Goal: Task Accomplishment & Management: Complete application form

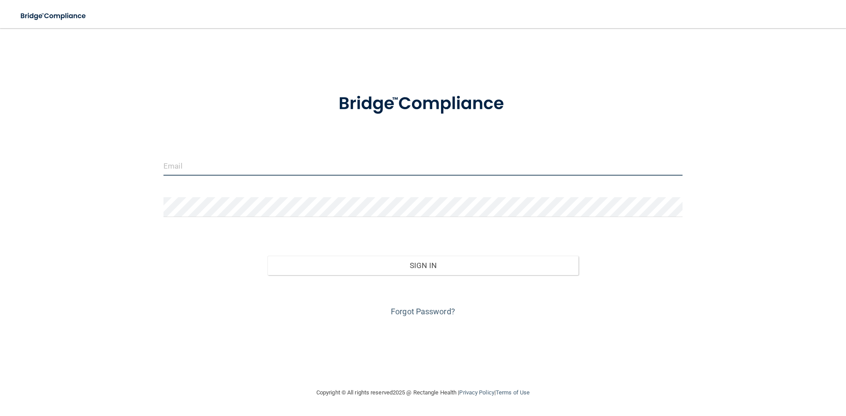
type input "[EMAIL_ADDRESS][DOMAIN_NAME]"
click at [287, 162] on input "[EMAIL_ADDRESS][DOMAIN_NAME]" at bounding box center [423, 166] width 519 height 20
drag, startPoint x: 350, startPoint y: 160, endPoint x: 367, endPoint y: 147, distance: 21.4
click at [350, 160] on input "[EMAIL_ADDRESS][DOMAIN_NAME]" at bounding box center [423, 166] width 519 height 20
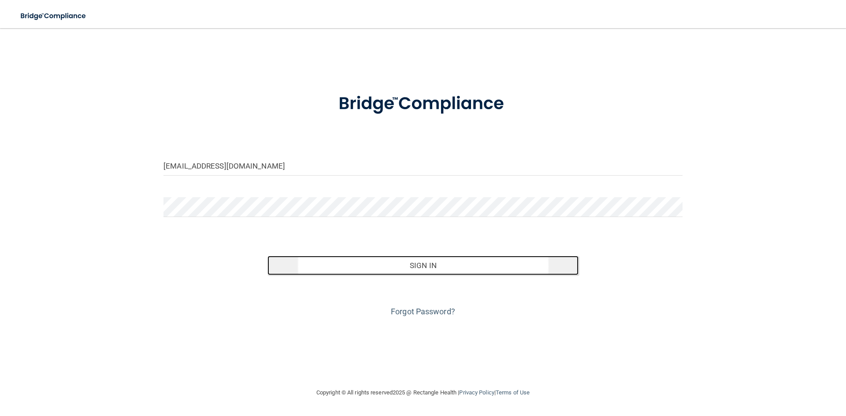
click at [456, 270] on button "Sign In" at bounding box center [424, 265] width 312 height 19
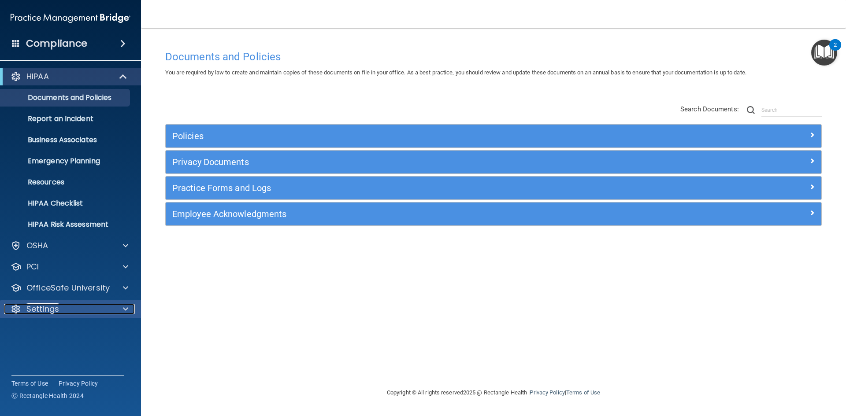
click at [74, 308] on div "Settings" at bounding box center [58, 309] width 109 height 11
click at [77, 329] on p "My Account" at bounding box center [66, 330] width 120 height 9
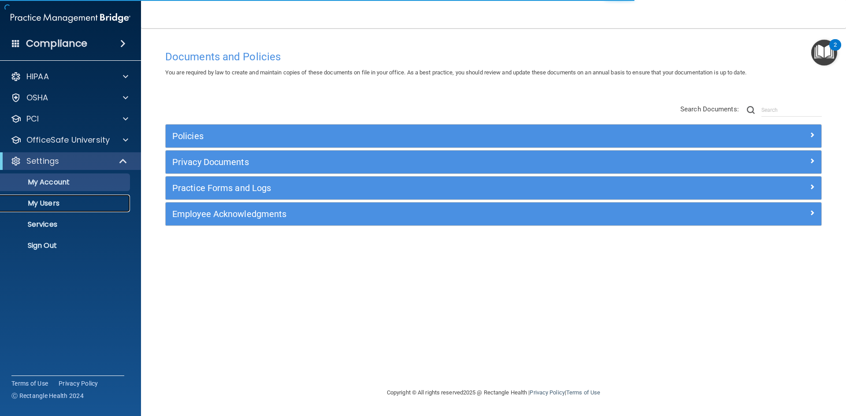
click at [59, 206] on p "My Users" at bounding box center [66, 203] width 120 height 9
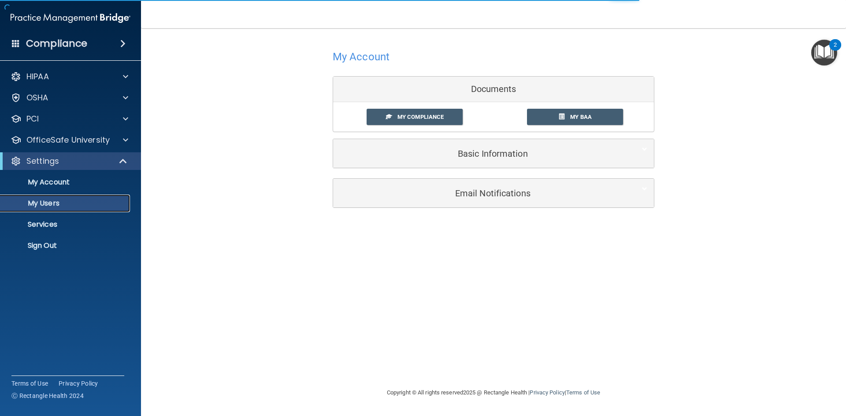
select select "20"
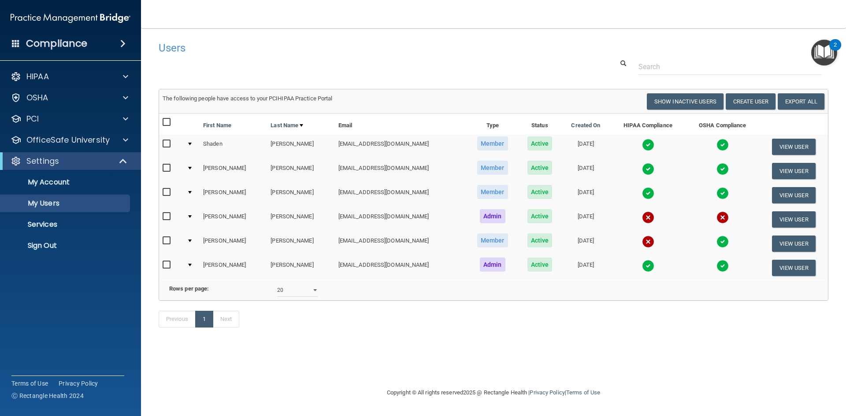
click at [166, 169] on input "checkbox" at bounding box center [168, 168] width 10 height 7
checkbox input "true"
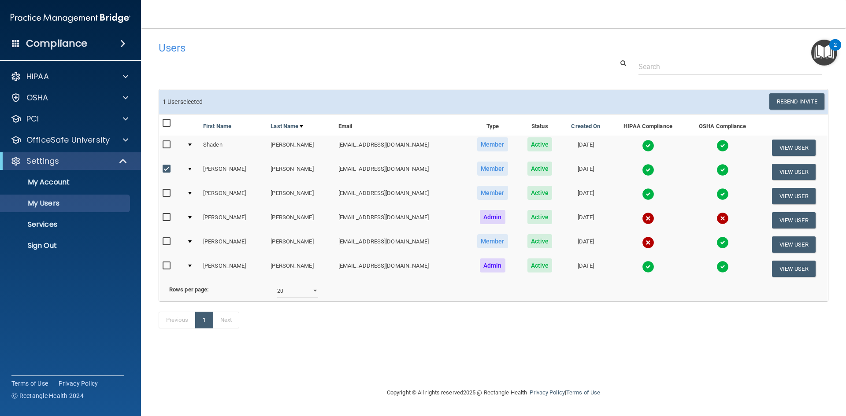
click at [188, 170] on td at bounding box center [191, 172] width 16 height 24
click at [190, 169] on div at bounding box center [190, 169] width 4 height 3
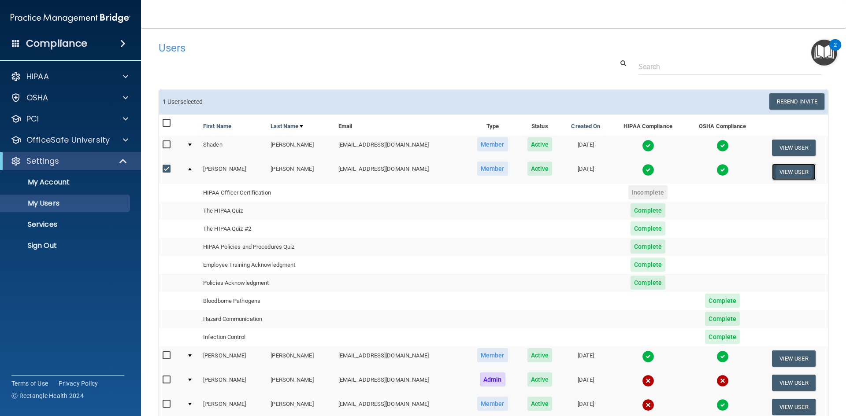
click at [789, 174] on button "View User" at bounding box center [794, 172] width 44 height 16
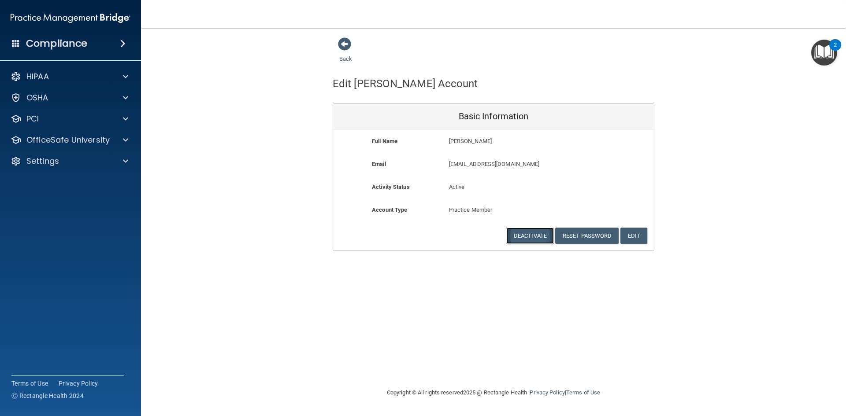
click at [531, 238] on button "Deactivate" at bounding box center [530, 236] width 48 height 16
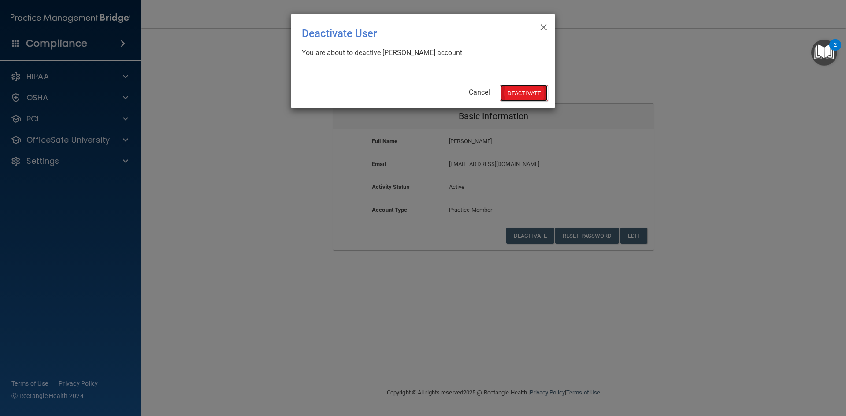
click at [519, 94] on button "Deactivate" at bounding box center [524, 93] width 48 height 16
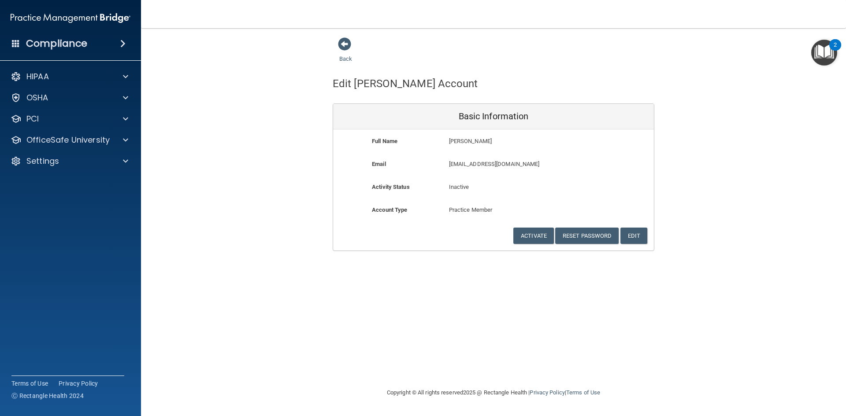
drag, startPoint x: 342, startPoint y: 43, endPoint x: 341, endPoint y: 54, distance: 11.5
click at [342, 43] on span at bounding box center [344, 43] width 13 height 13
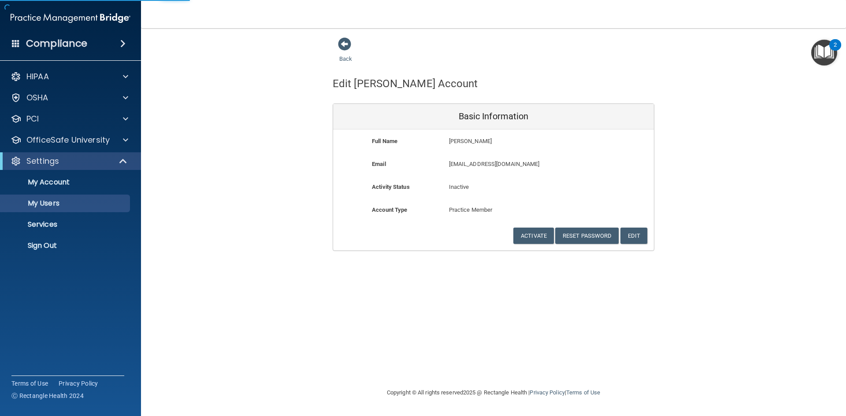
select select "20"
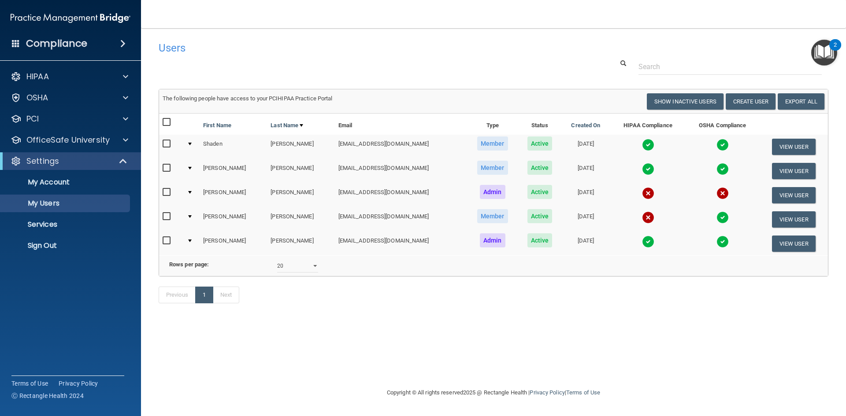
click at [165, 169] on input "checkbox" at bounding box center [168, 168] width 10 height 7
checkbox input "true"
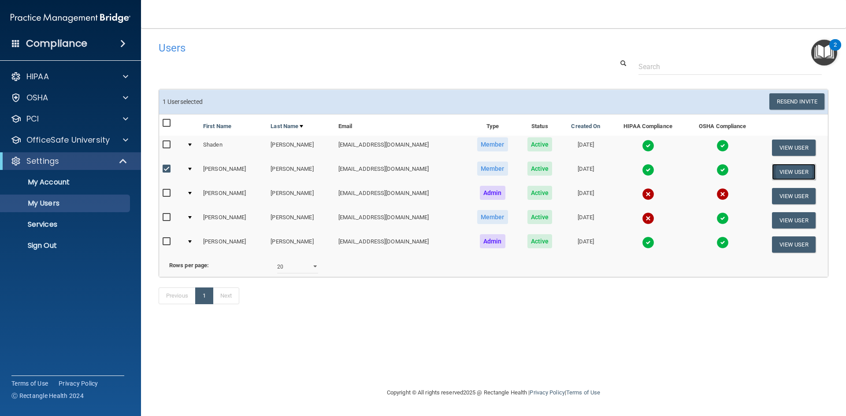
click at [785, 172] on button "View User" at bounding box center [794, 172] width 44 height 16
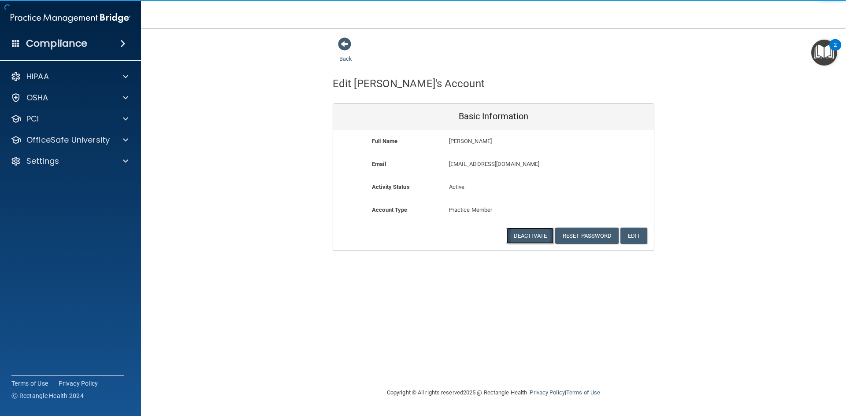
click at [526, 235] on button "Deactivate" at bounding box center [530, 236] width 48 height 16
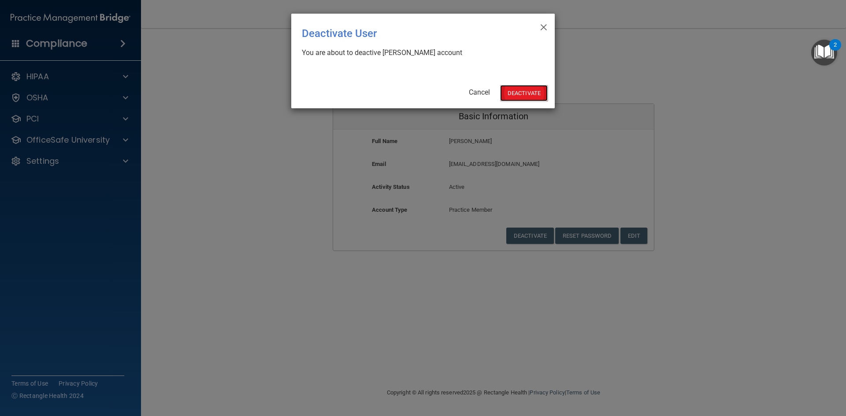
click at [524, 95] on button "Deactivate" at bounding box center [524, 93] width 48 height 16
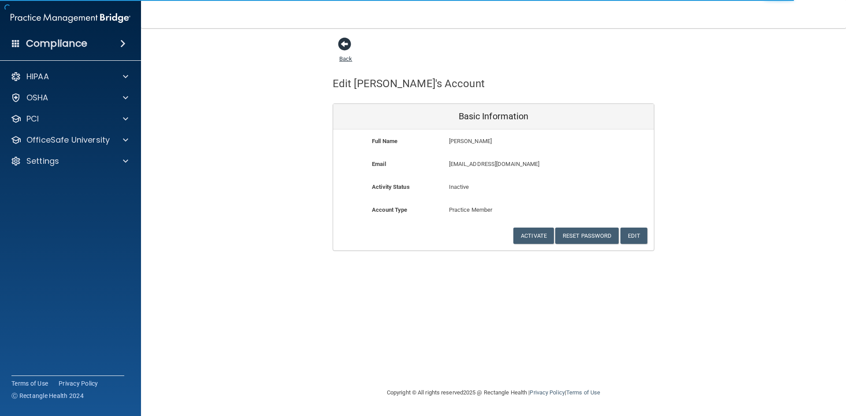
click at [342, 48] on span at bounding box center [344, 43] width 13 height 13
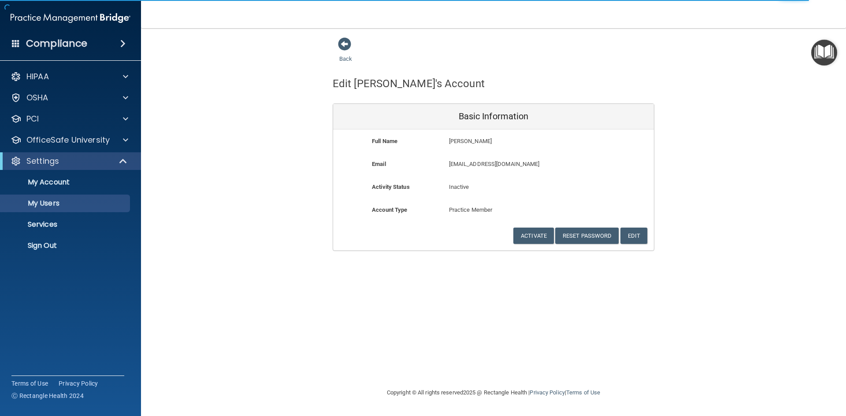
select select "20"
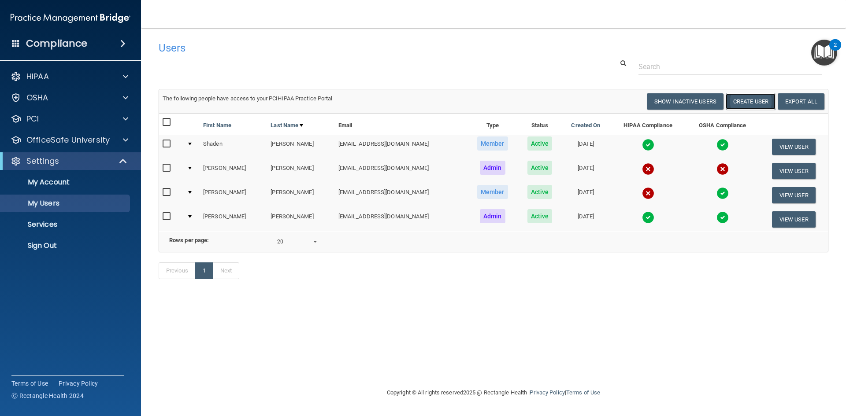
click at [754, 104] on button "Create User" at bounding box center [751, 101] width 50 height 16
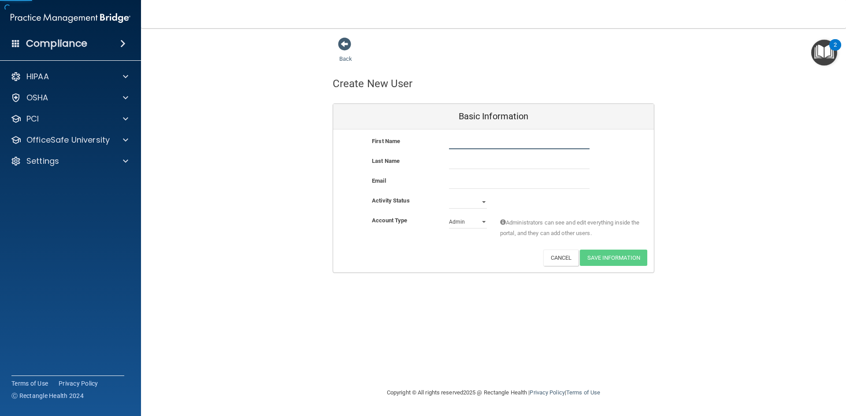
click at [479, 142] on input "text" at bounding box center [519, 142] width 141 height 13
type input "Marisela"
type input "Anderson"
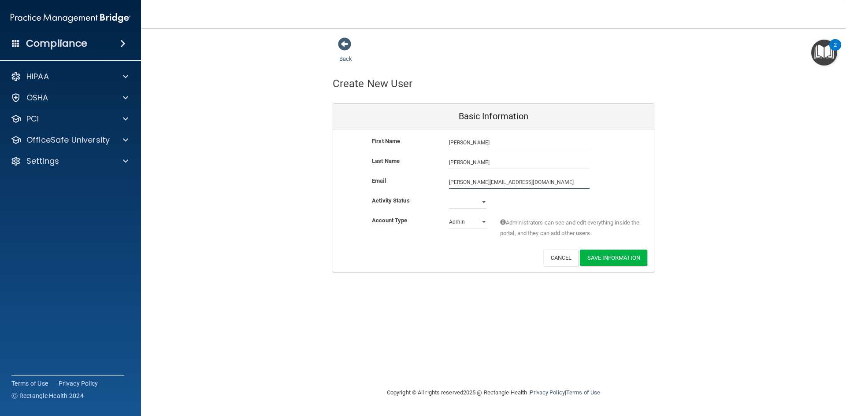
type input "Marisela.8489@gmail.com"
click at [472, 204] on select "Active Inactive" at bounding box center [468, 202] width 38 height 13
select select "active"
click at [449, 196] on select "Active Inactive" at bounding box center [468, 202] width 38 height 13
click at [473, 226] on select "Admin Member" at bounding box center [468, 222] width 38 height 13
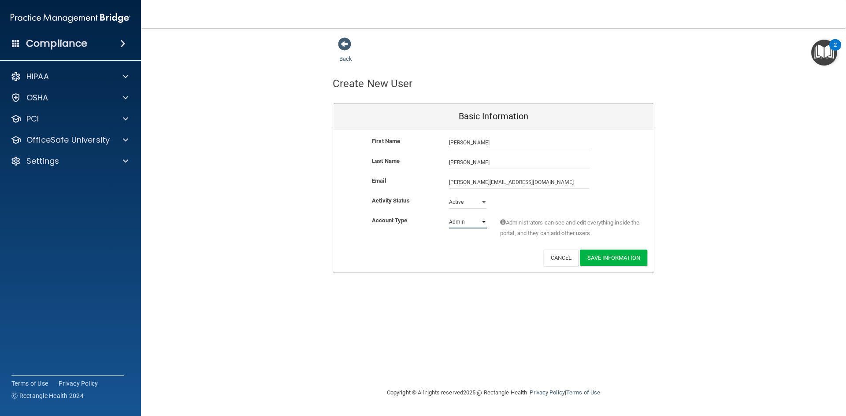
select select "practice_member"
click at [449, 216] on select "Admin Member" at bounding box center [468, 222] width 38 height 13
click at [609, 260] on button "Save Information" at bounding box center [613, 258] width 67 height 16
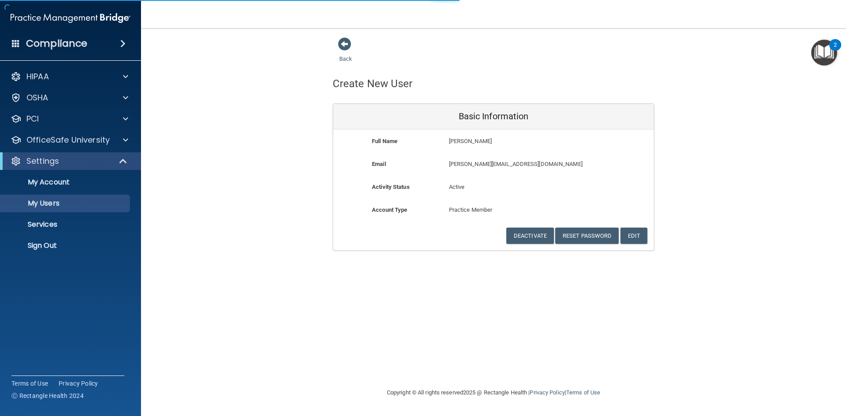
select select "20"
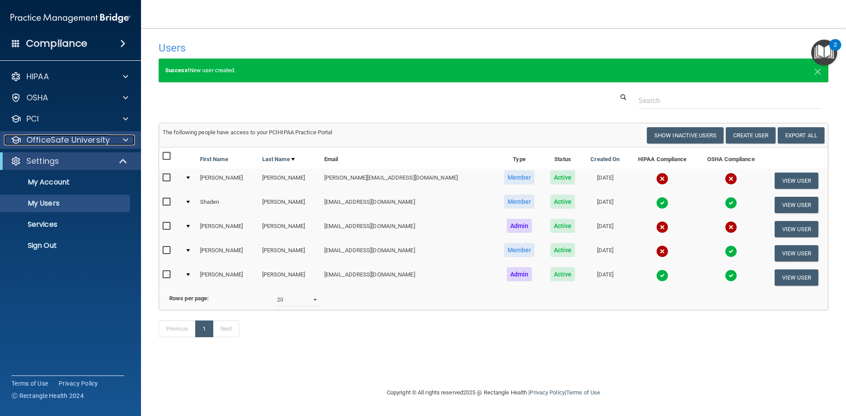
drag, startPoint x: 86, startPoint y: 136, endPoint x: 109, endPoint y: 133, distance: 22.8
click at [87, 136] on p "OfficeSafe University" at bounding box center [67, 140] width 83 height 11
